Goal: Find specific page/section: Find specific page/section

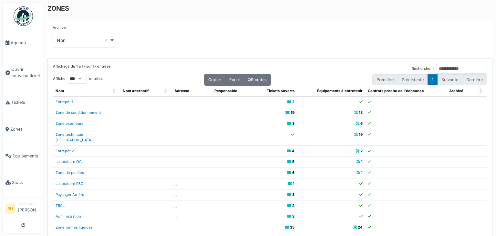
select select "***"
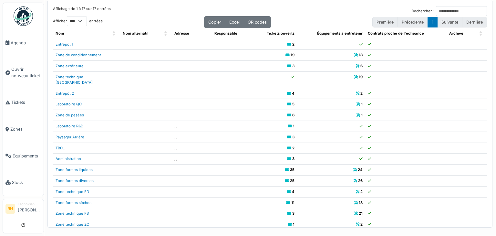
click at [157, 15] on div "Affichage de 1 à 17 sur 17 entrées Rechercher :" at bounding box center [270, 11] width 434 height 10
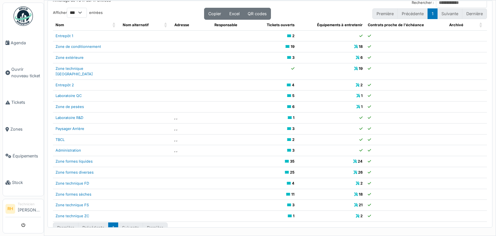
scroll to position [13, 0]
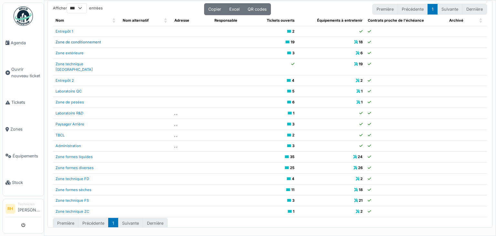
click at [91, 41] on link "Zone de conditionnement" at bounding box center [79, 42] width 46 height 5
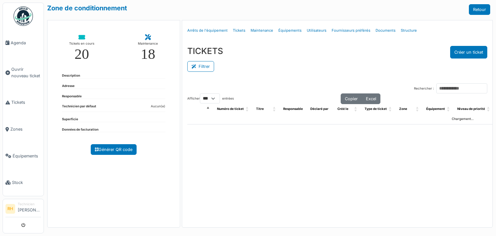
select select "***"
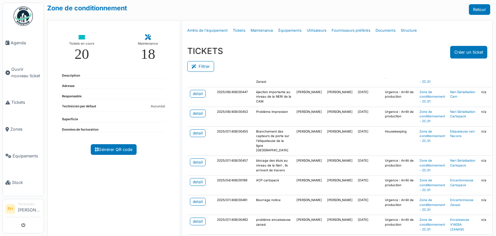
scroll to position [646, 0]
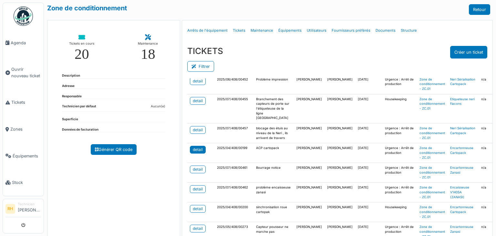
click at [200, 152] on div "detail" at bounding box center [198, 150] width 10 height 6
click at [200, 62] on button "Filtrer" at bounding box center [200, 66] width 27 height 11
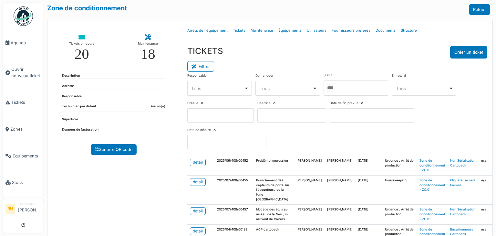
click at [364, 87] on div at bounding box center [356, 87] width 65 height 15
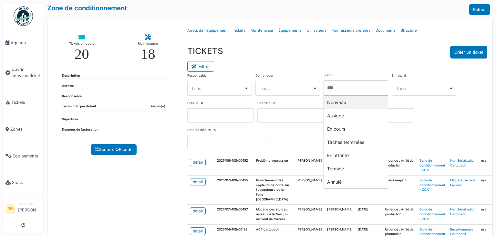
click at [362, 88] on div at bounding box center [356, 87] width 65 height 15
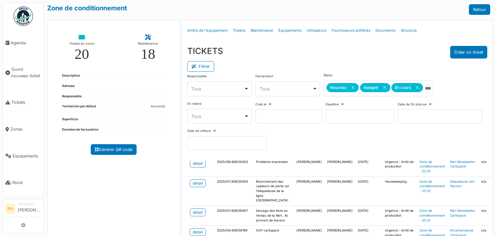
click at [355, 50] on div "TICKETS Créer un ticket" at bounding box center [337, 52] width 300 height 13
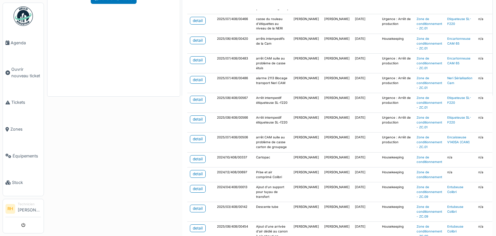
scroll to position [162, 0]
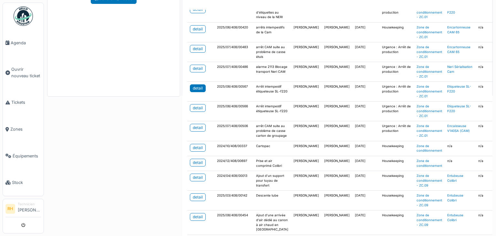
click at [193, 91] on div "detail" at bounding box center [198, 88] width 10 height 6
